Goal: Transaction & Acquisition: Purchase product/service

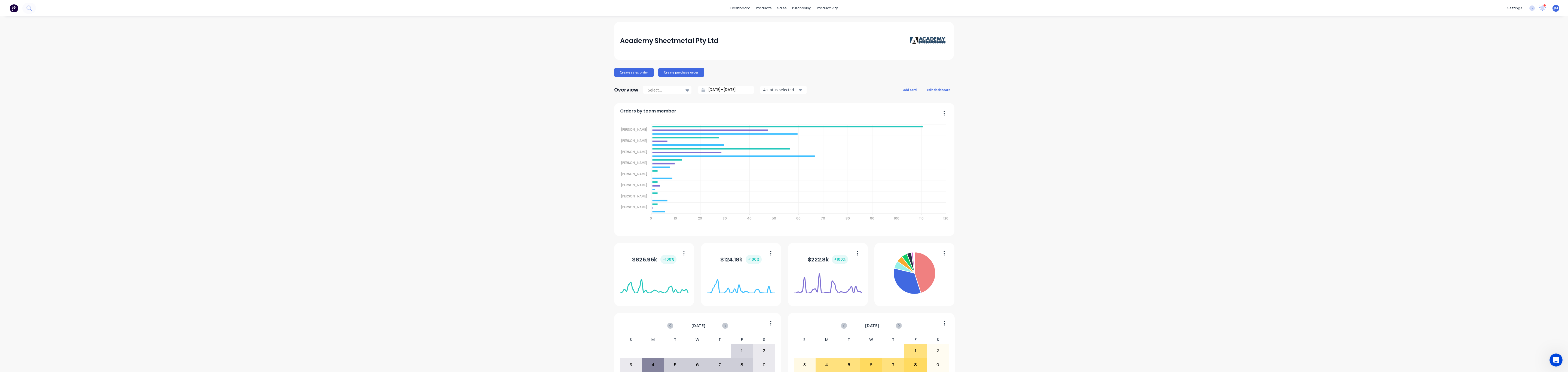
click at [746, 1] on div "dashboard products sales purchasing productivity dashboard products Product Cat…" at bounding box center [784, 8] width 1568 height 17
click at [740, 14] on div "dashboard products sales purchasing productivity dashboard products Product Cat…" at bounding box center [784, 8] width 1568 height 17
click at [741, 9] on link "dashboard" at bounding box center [741, 7] width 26 height 8
click at [785, 24] on div at bounding box center [782, 26] width 8 height 5
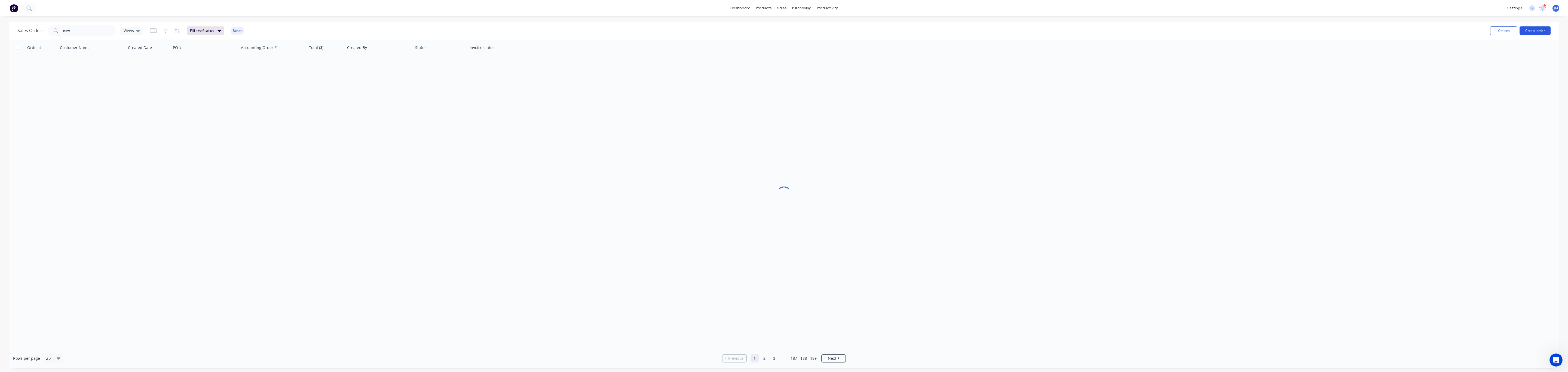
click at [1537, 36] on div "Options Create order" at bounding box center [1520, 31] width 63 height 13
click at [1537, 32] on button "Create order" at bounding box center [1536, 31] width 31 height 8
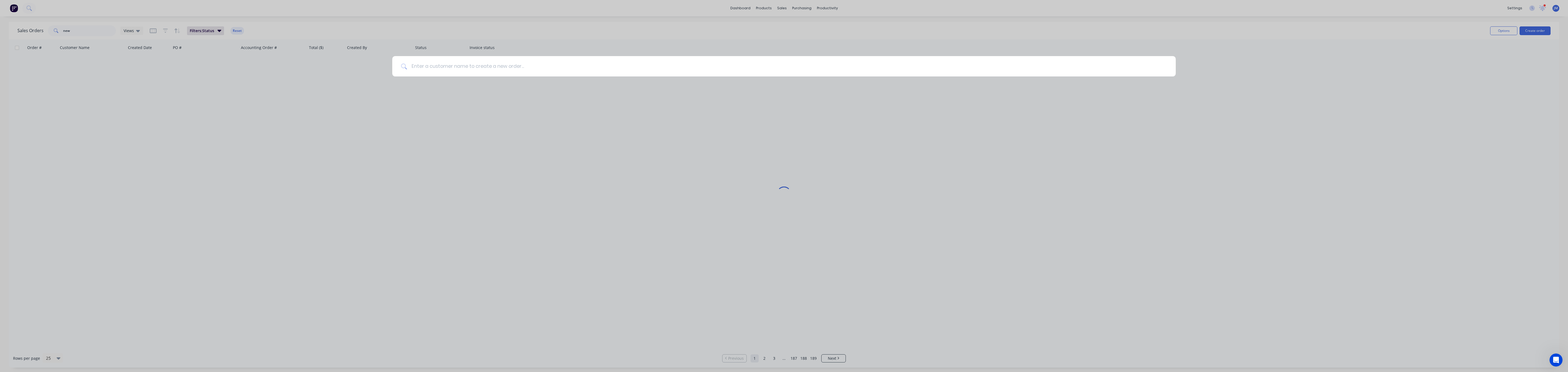
click at [433, 68] on input at bounding box center [787, 67] width 760 height 20
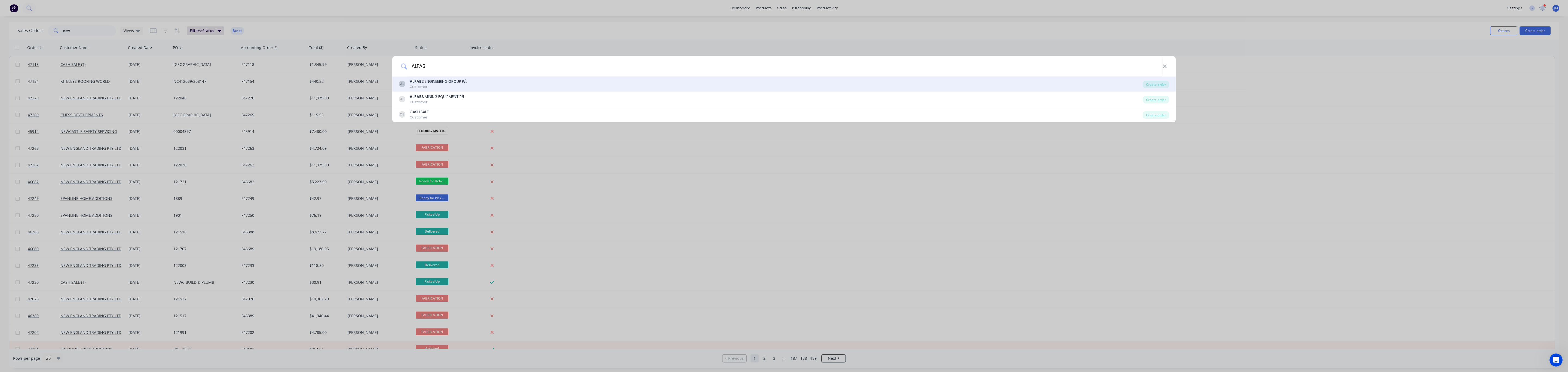
type input "ALFAB"
click at [459, 84] on div "Customer" at bounding box center [438, 86] width 57 height 5
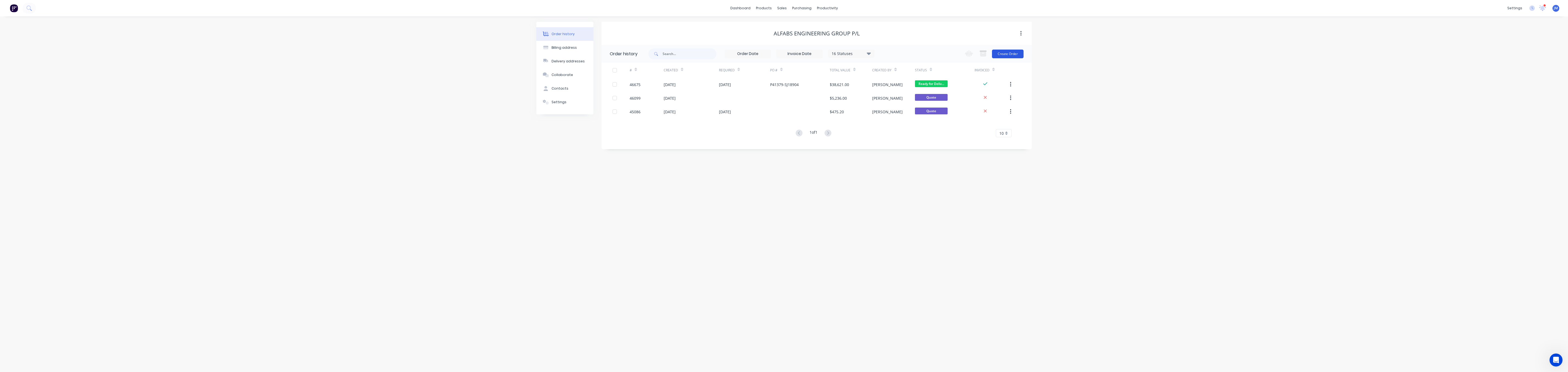
click at [1012, 56] on button "Create Order" at bounding box center [1008, 54] width 31 height 8
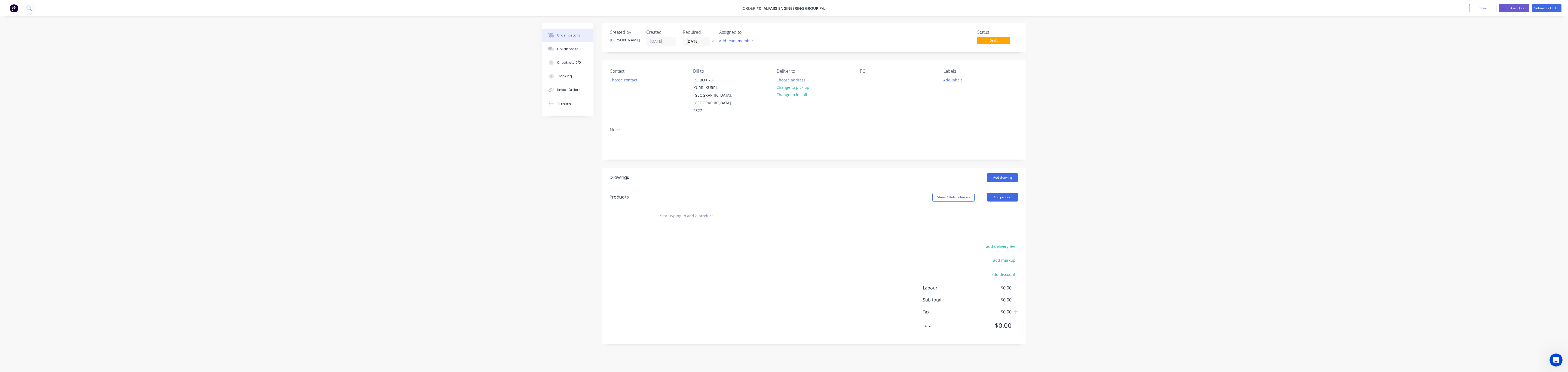
click at [620, 84] on div "Contact Choose contact" at bounding box center [647, 92] width 75 height 46
click at [621, 81] on button "Choose contact" at bounding box center [623, 80] width 33 height 7
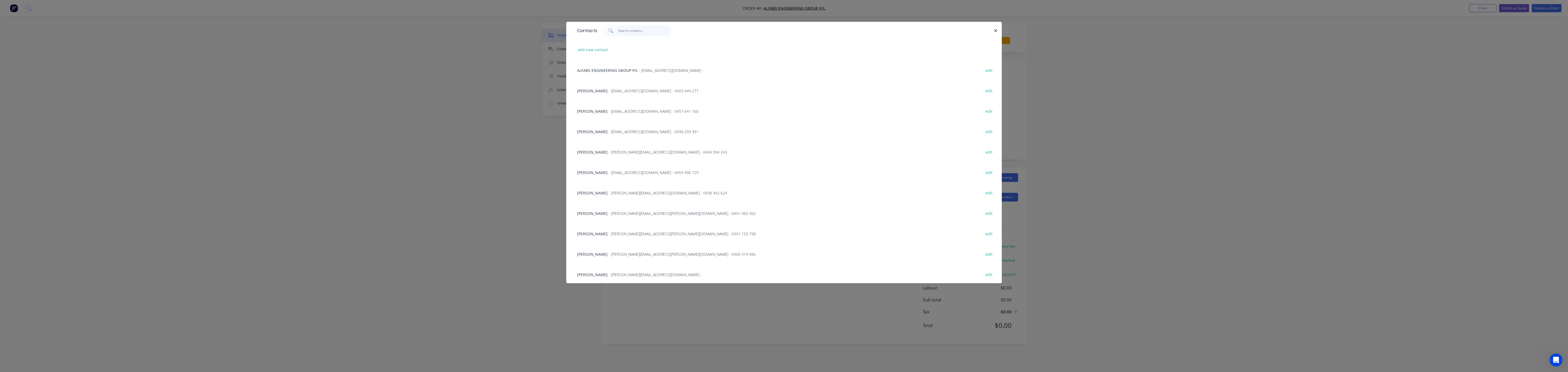
click at [636, 31] on input "text" at bounding box center [644, 31] width 53 height 11
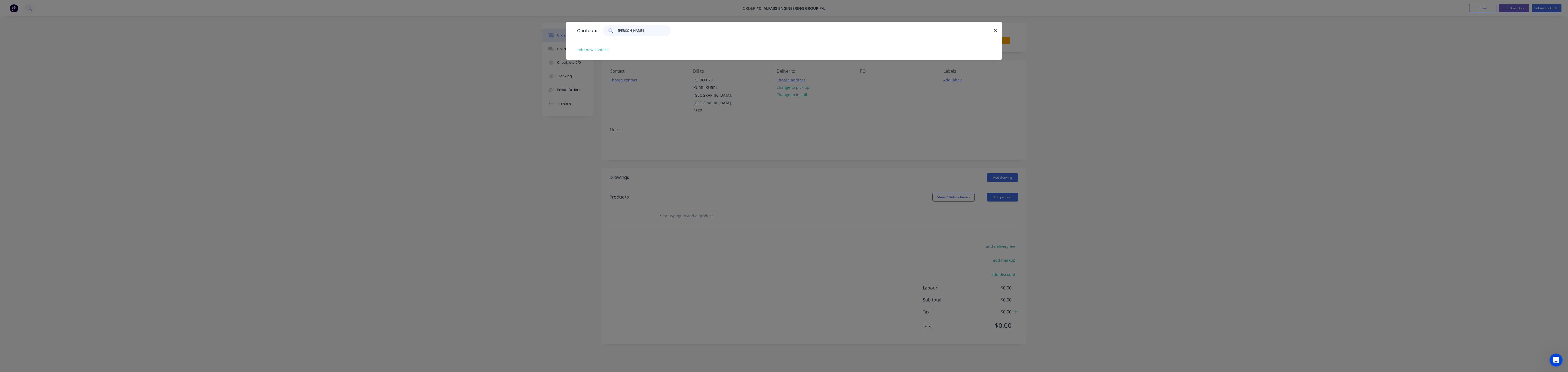
drag, startPoint x: 633, startPoint y: 31, endPoint x: 620, endPoint y: 39, distance: 15.3
click at [633, 32] on input "[PERSON_NAME]" at bounding box center [644, 31] width 53 height 11
type input "[PERSON_NAME]"
click at [598, 47] on button "add new contact" at bounding box center [593, 50] width 36 height 7
select select "AU"
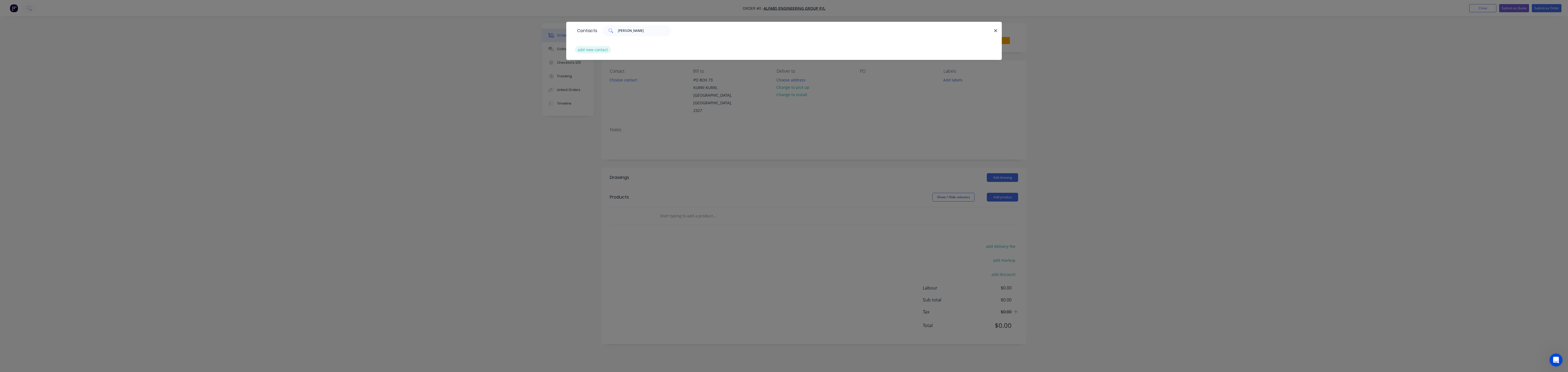
select select "AU"
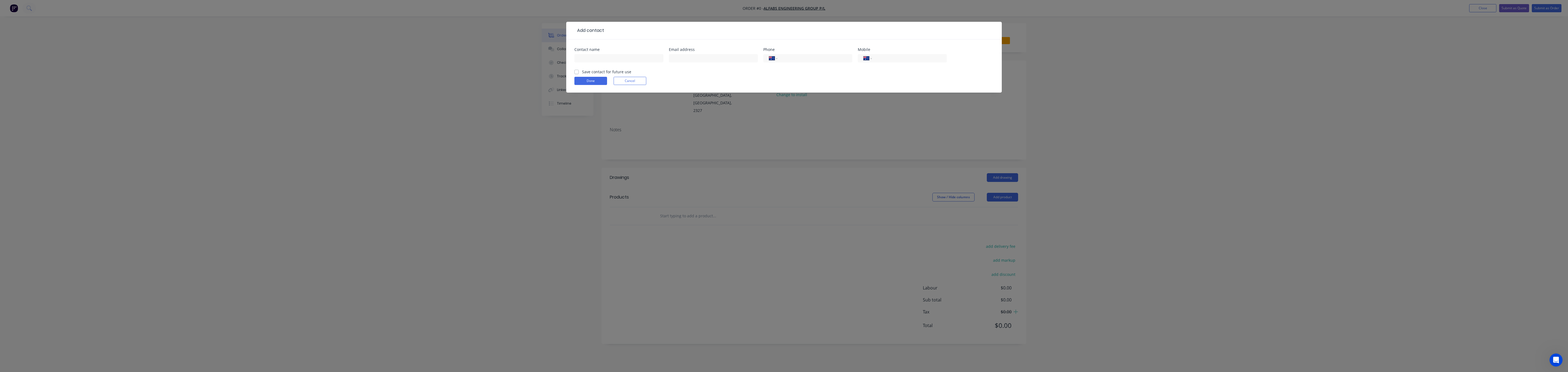
click at [591, 65] on div at bounding box center [619, 60] width 89 height 16
click at [596, 61] on input "text" at bounding box center [619, 58] width 89 height 8
drag, startPoint x: 593, startPoint y: 58, endPoint x: 525, endPoint y: 59, distance: 68.0
click at [526, 59] on div "Add contact Contact name [PERSON_NAME] address Phone International [GEOGRAPHIC_…" at bounding box center [784, 186] width 1568 height 372
type input "[PERSON_NAME]"
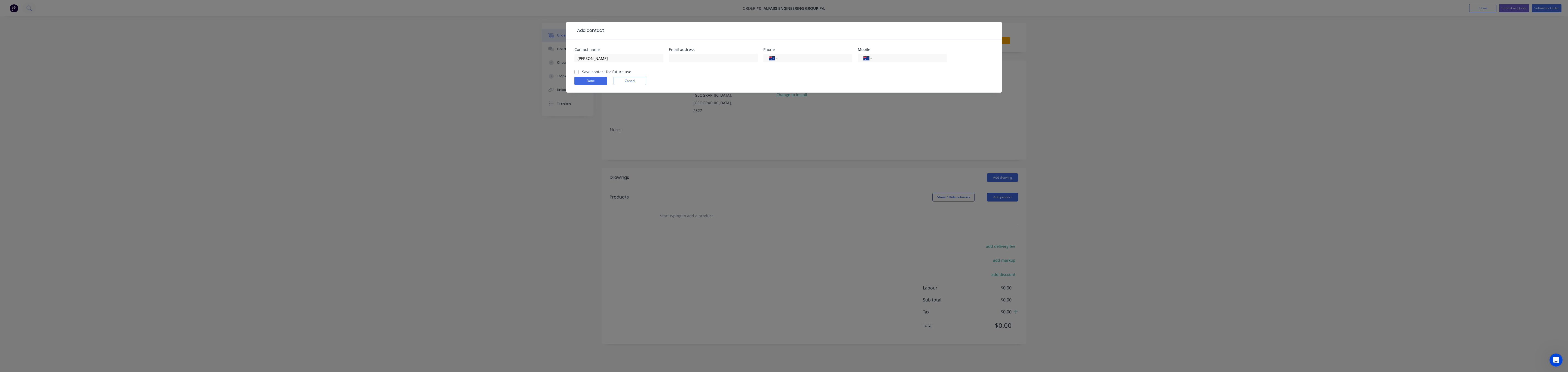
click at [652, 28] on div at bounding box center [798, 30] width 390 height 6
click at [689, 56] on input "text" at bounding box center [713, 58] width 89 height 8
paste input "[PERSON_NAME][EMAIL_ADDRESS][PERSON_NAME][DOMAIN_NAME]"
type input "[PERSON_NAME][EMAIL_ADDRESS][PERSON_NAME][DOMAIN_NAME]"
click at [595, 59] on input "[PERSON_NAME]" at bounding box center [619, 58] width 89 height 8
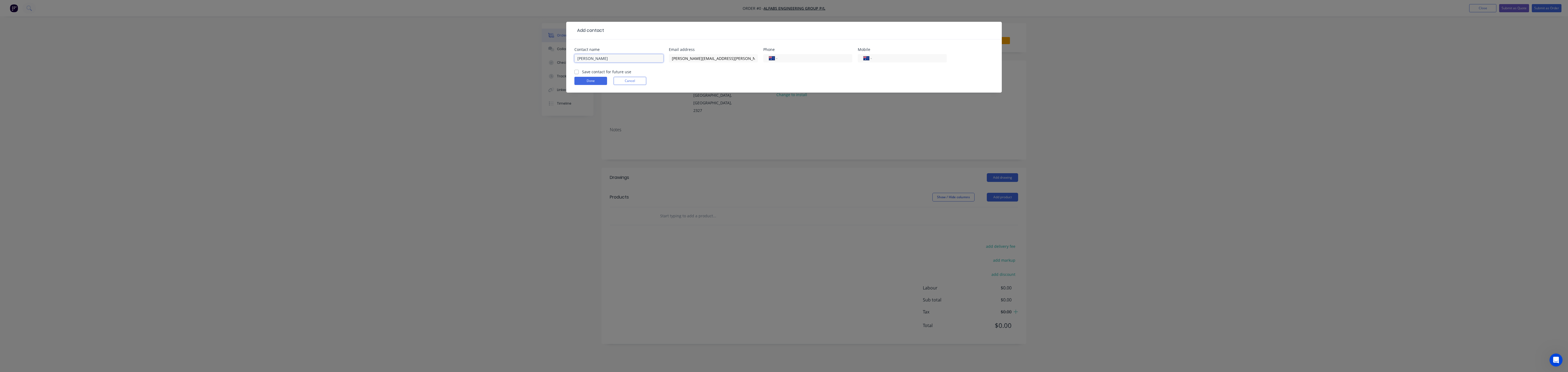
type input "[PERSON_NAME]"
click at [607, 72] on label "Save contact for future use" at bounding box center [607, 71] width 49 height 6
click at [579, 72] on input "Save contact for future use" at bounding box center [576, 71] width 5 height 6
checkbox input "true"
click at [596, 81] on button "Done" at bounding box center [590, 81] width 32 height 8
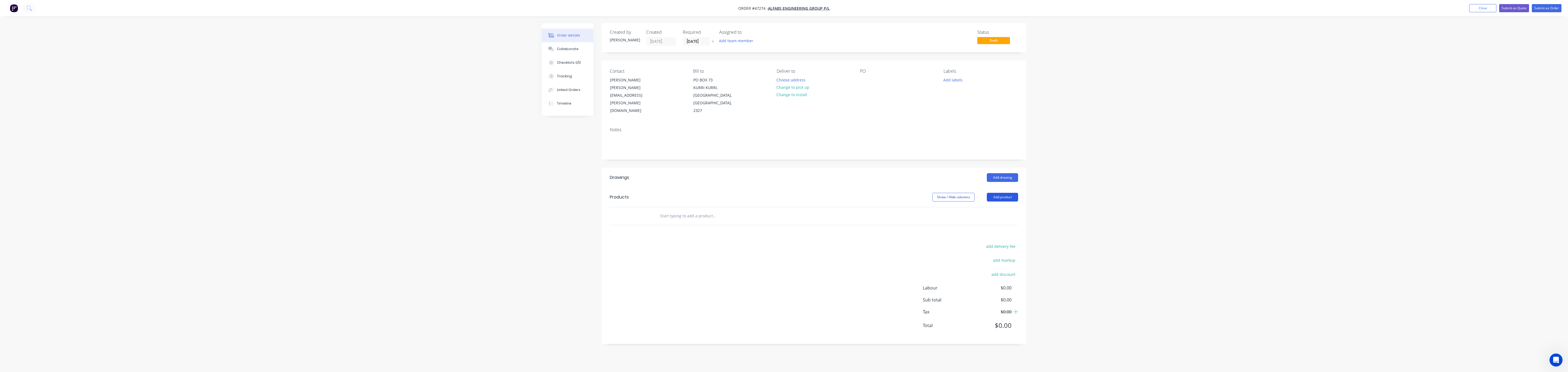
click at [1009, 192] on button "Add product" at bounding box center [1003, 196] width 31 height 8
click at [984, 206] on div "Product catalogue" at bounding box center [992, 210] width 42 height 8
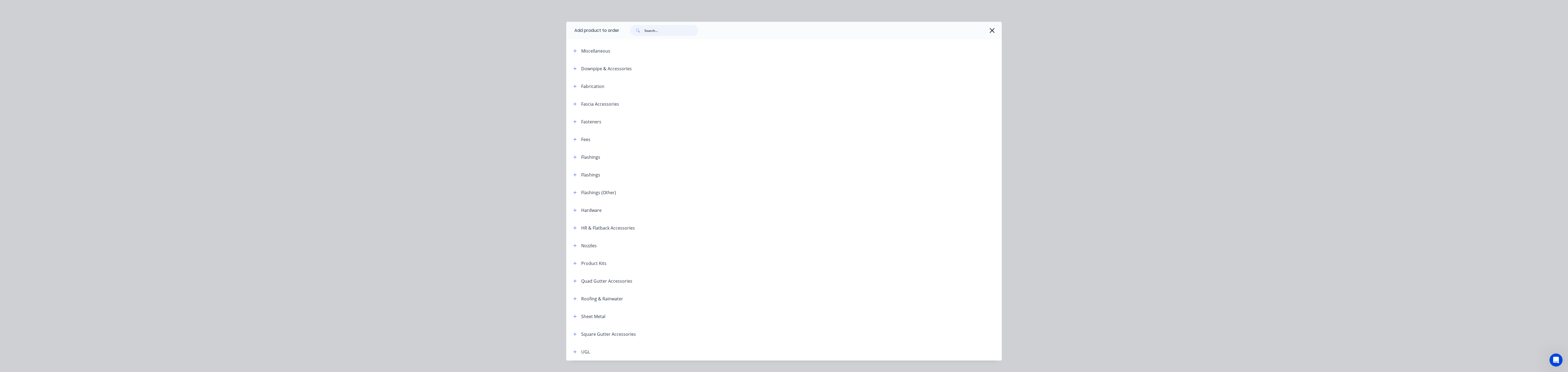
click at [649, 29] on input "text" at bounding box center [671, 31] width 54 height 11
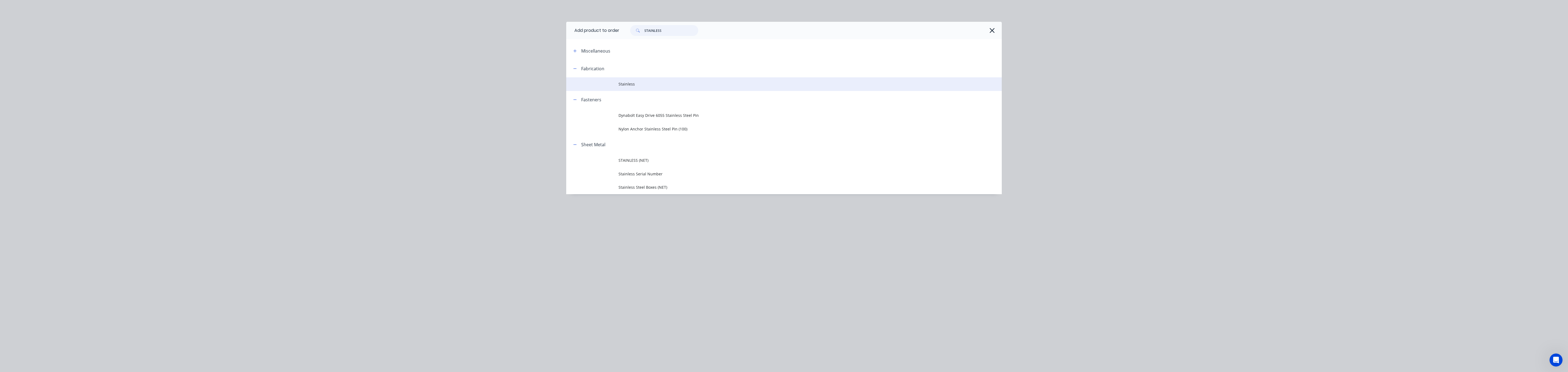
type input "STAINLESS"
click at [637, 84] on span "Stainless" at bounding box center [771, 84] width 307 height 6
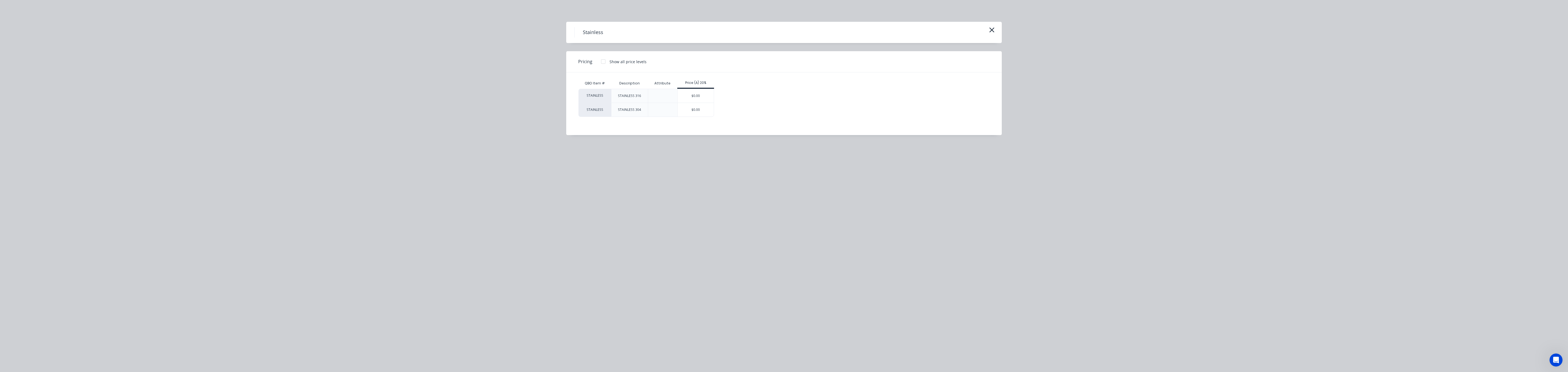
click at [705, 105] on div "$0.00" at bounding box center [696, 109] width 36 height 14
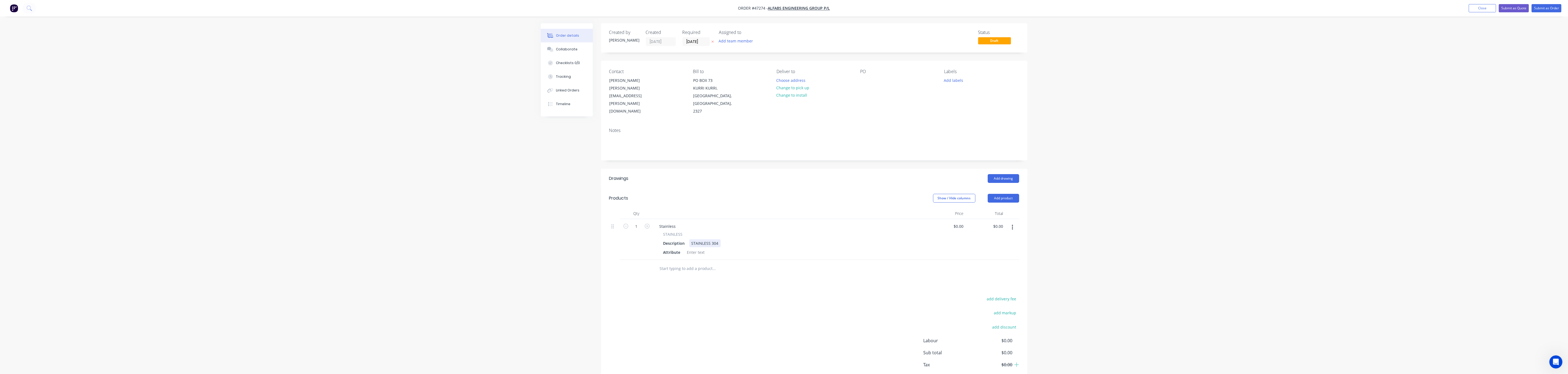
click at [718, 239] on div "STAINLESS 304" at bounding box center [705, 243] width 32 height 8
click at [679, 222] on div "Stainless" at bounding box center [667, 226] width 25 height 8
type input "$900.00"
drag, startPoint x: 692, startPoint y: 214, endPoint x: 665, endPoint y: 209, distance: 27.5
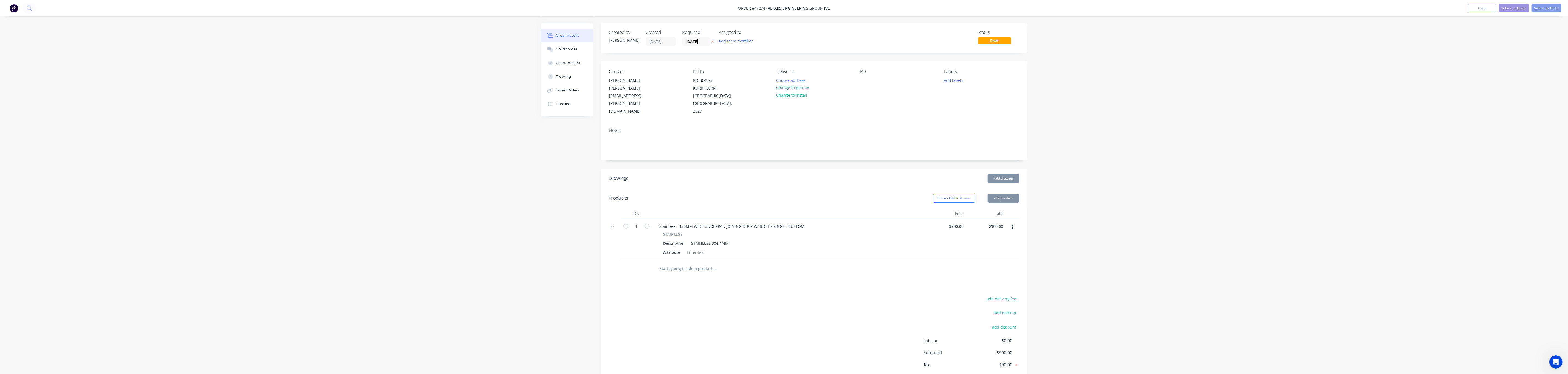
click at [800, 263] on div at bounding box center [737, 269] width 164 height 11
click at [781, 86] on button "Change to pick up" at bounding box center [793, 87] width 39 height 7
click at [1511, 7] on button "Submit as Quote" at bounding box center [1513, 7] width 30 height 8
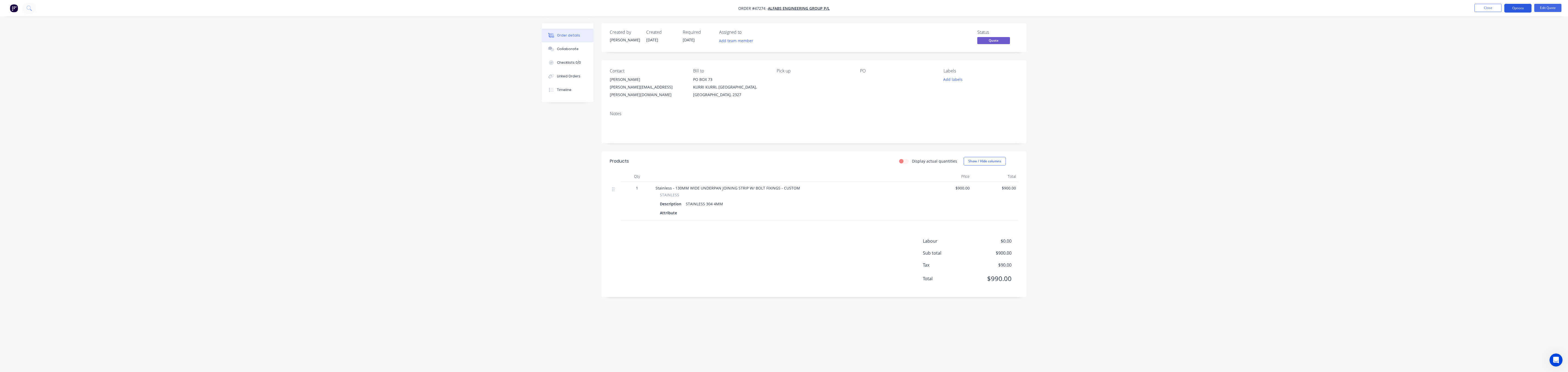
click at [1513, 6] on button "Options" at bounding box center [1518, 7] width 27 height 8
click at [1498, 31] on div "Quote" at bounding box center [1502, 32] width 50 height 8
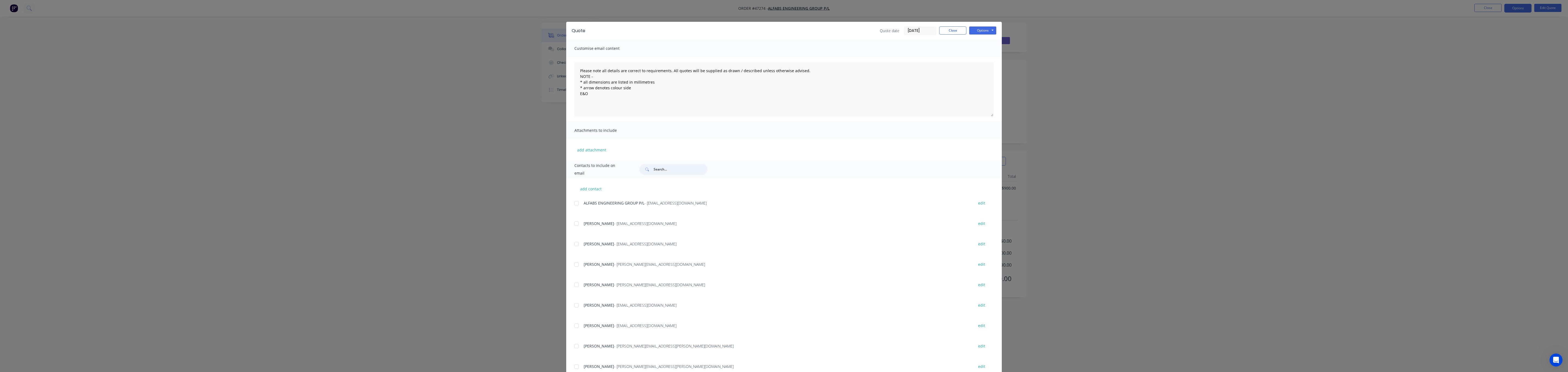
click at [671, 169] on input "text" at bounding box center [681, 169] width 54 height 11
type input "[PERSON_NAME]"
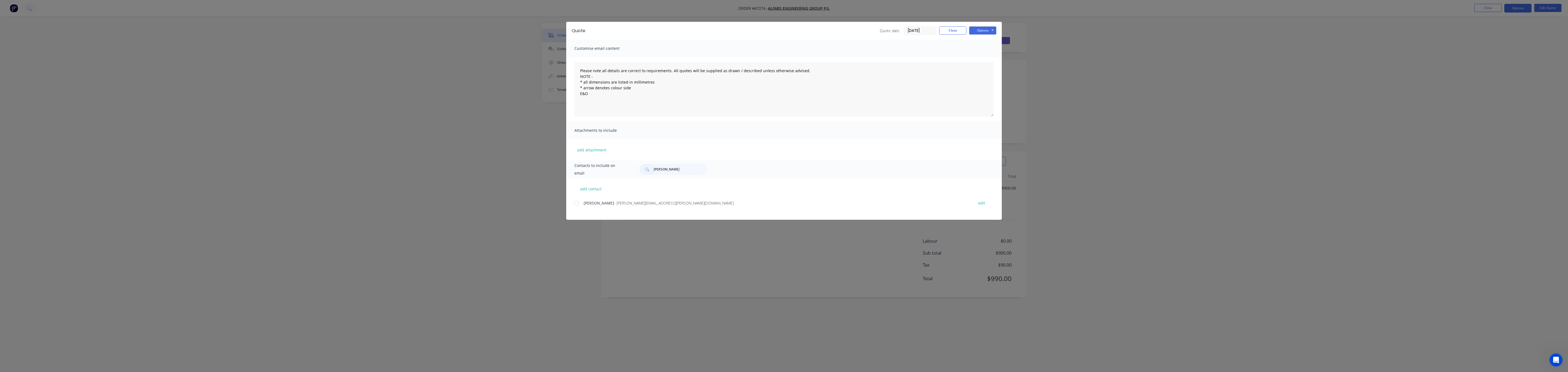
click at [588, 201] on span "[PERSON_NAME]" at bounding box center [598, 203] width 31 height 6
click at [573, 205] on div "add contact [PERSON_NAME] - [PERSON_NAME][EMAIL_ADDRESS][PERSON_NAME][DOMAIN_NA…" at bounding box center [784, 198] width 435 height 42
click at [578, 203] on div at bounding box center [577, 203] width 11 height 11
click at [984, 31] on button "Options" at bounding box center [983, 31] width 27 height 8
click at [982, 60] on button "Email" at bounding box center [987, 58] width 35 height 9
